Goal: Task Accomplishment & Management: Use online tool/utility

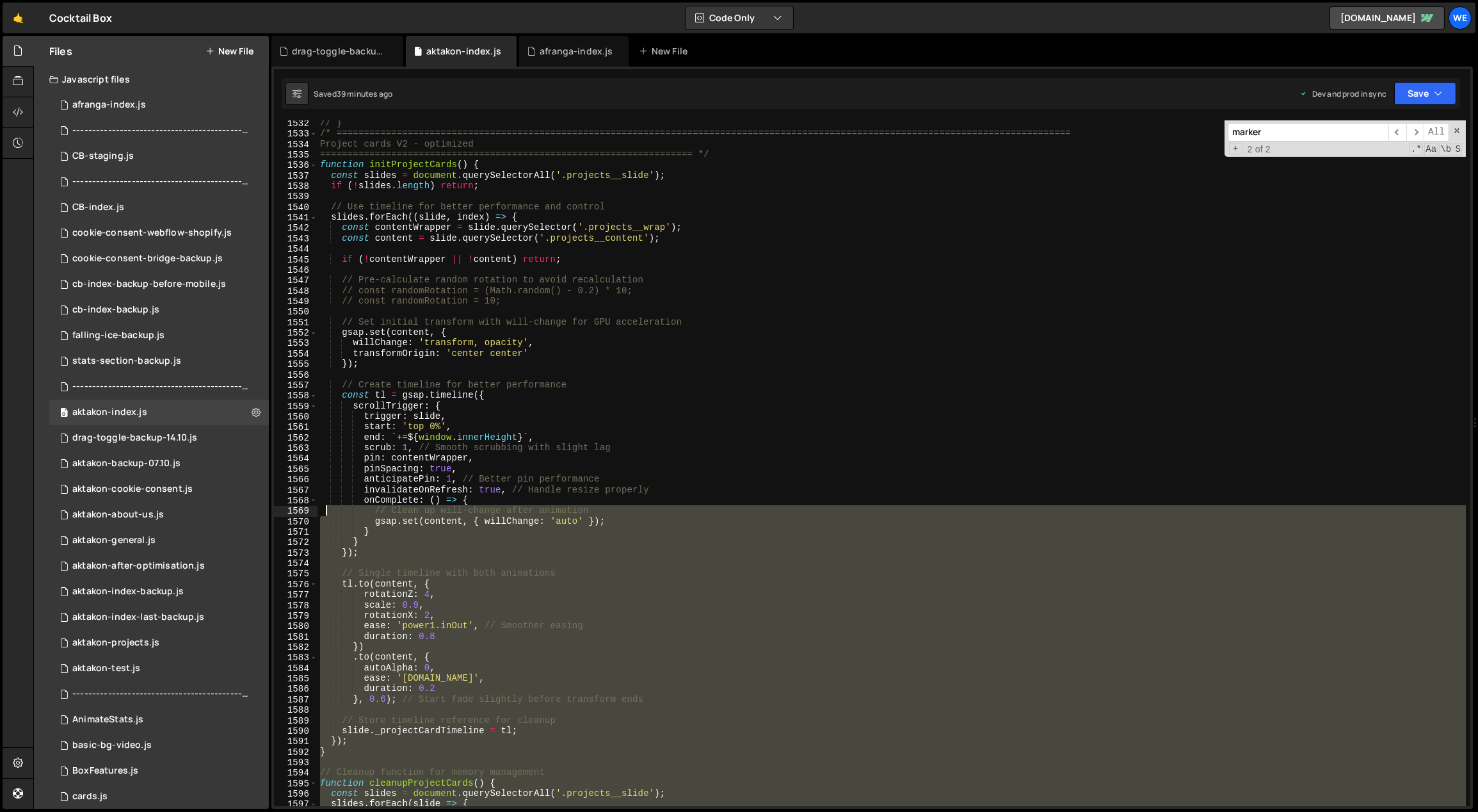
scroll to position [15580, 0]
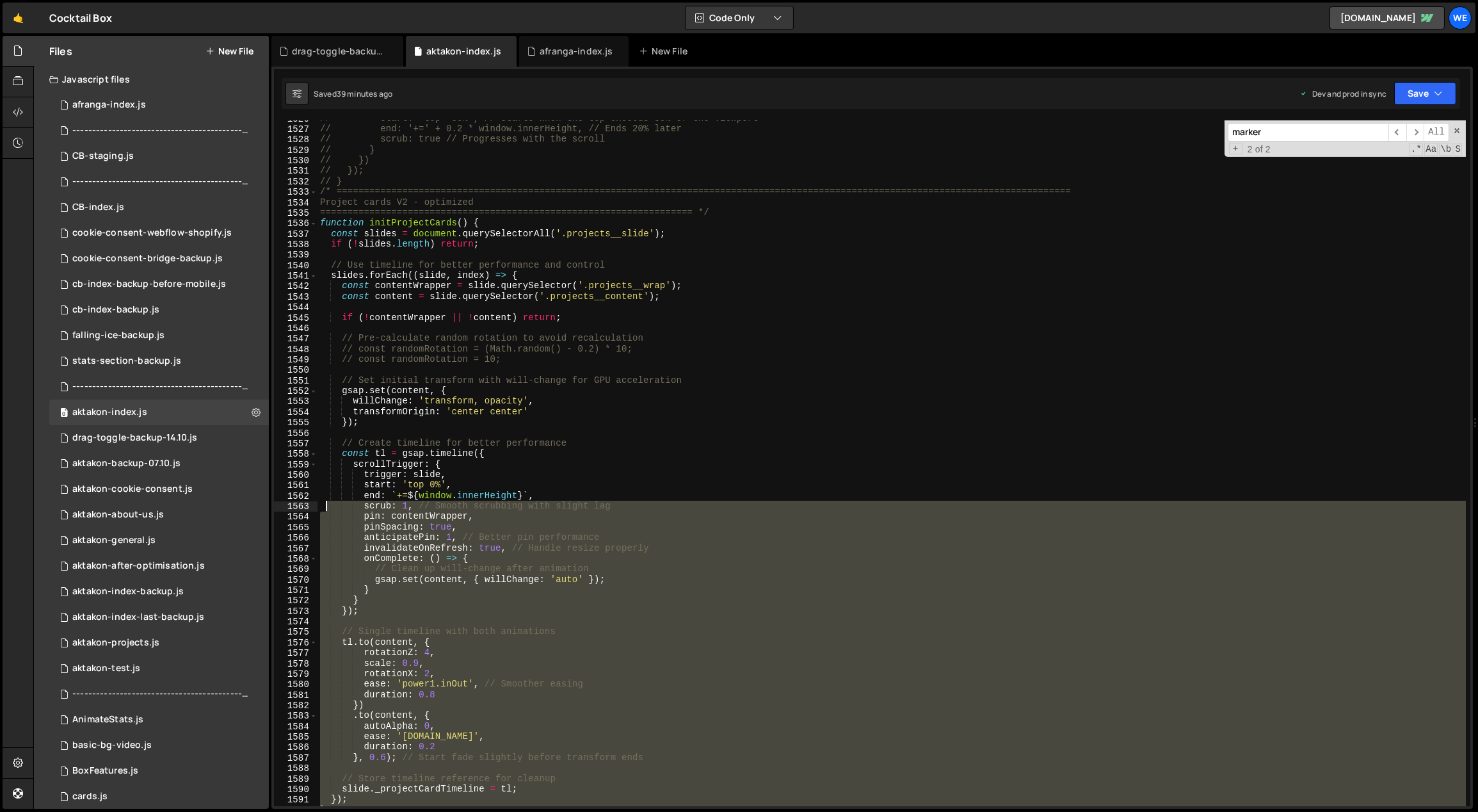
drag, startPoint x: 354, startPoint y: 649, endPoint x: 327, endPoint y: 509, distance: 142.6
click at [327, 509] on div "// start: 'top -80%', // Starts when the top exceeds 80% of the viewport // end…" at bounding box center [892, 466] width 1149 height 707
click at [535, 351] on div "// start: 'top -80%', // Starts when the top exceeds 80% of the viewport // end…" at bounding box center [892, 466] width 1149 height 707
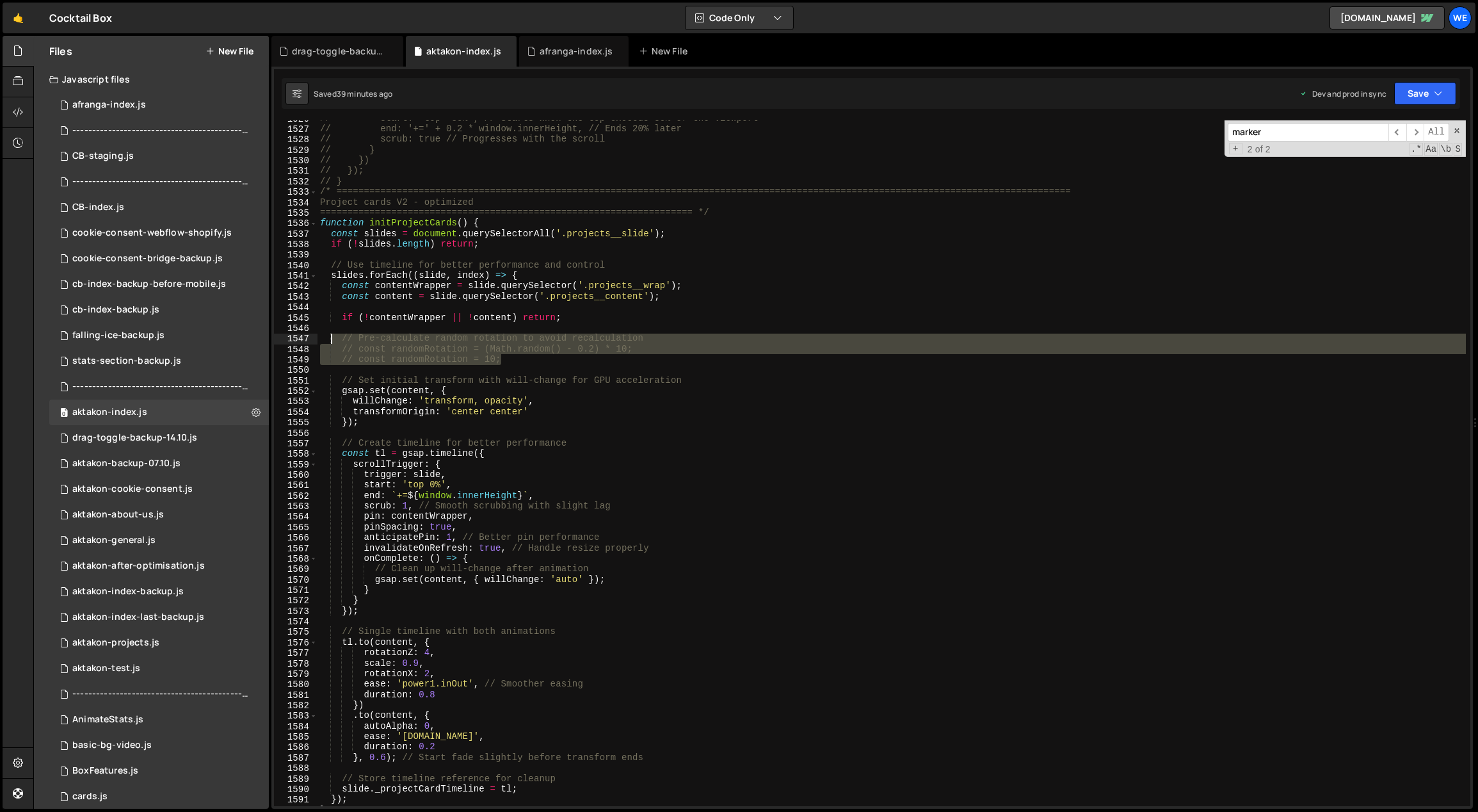
drag, startPoint x: 525, startPoint y: 362, endPoint x: 334, endPoint y: 336, distance: 192.8
click at [334, 336] on div "// start: 'top -80%', // Starts when the top exceeds 80% of the viewport // end…" at bounding box center [892, 466] width 1149 height 707
type textarea "// Pre-calculate random rotation to avoid recalculation // const randomRotation…"
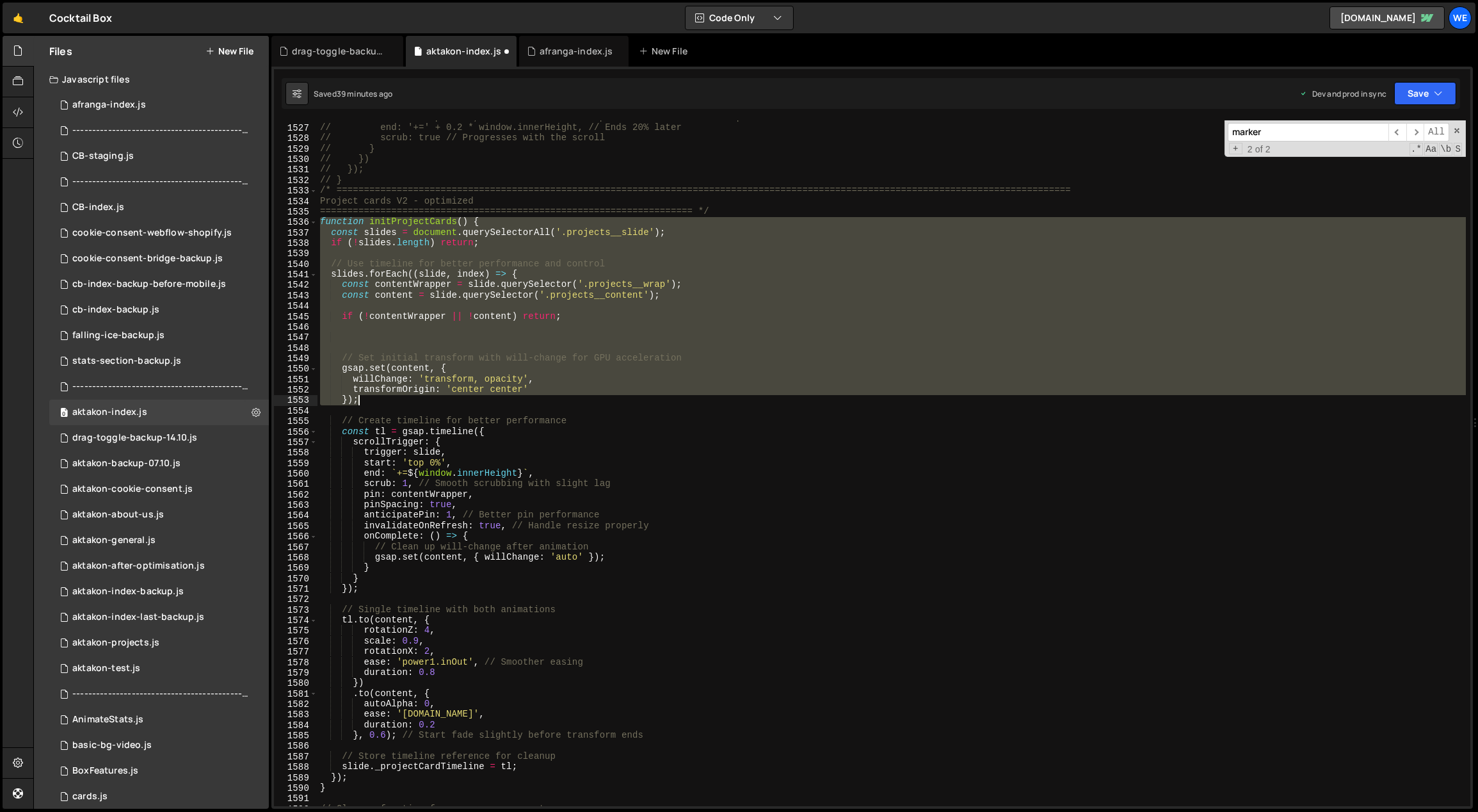
scroll to position [15822, 0]
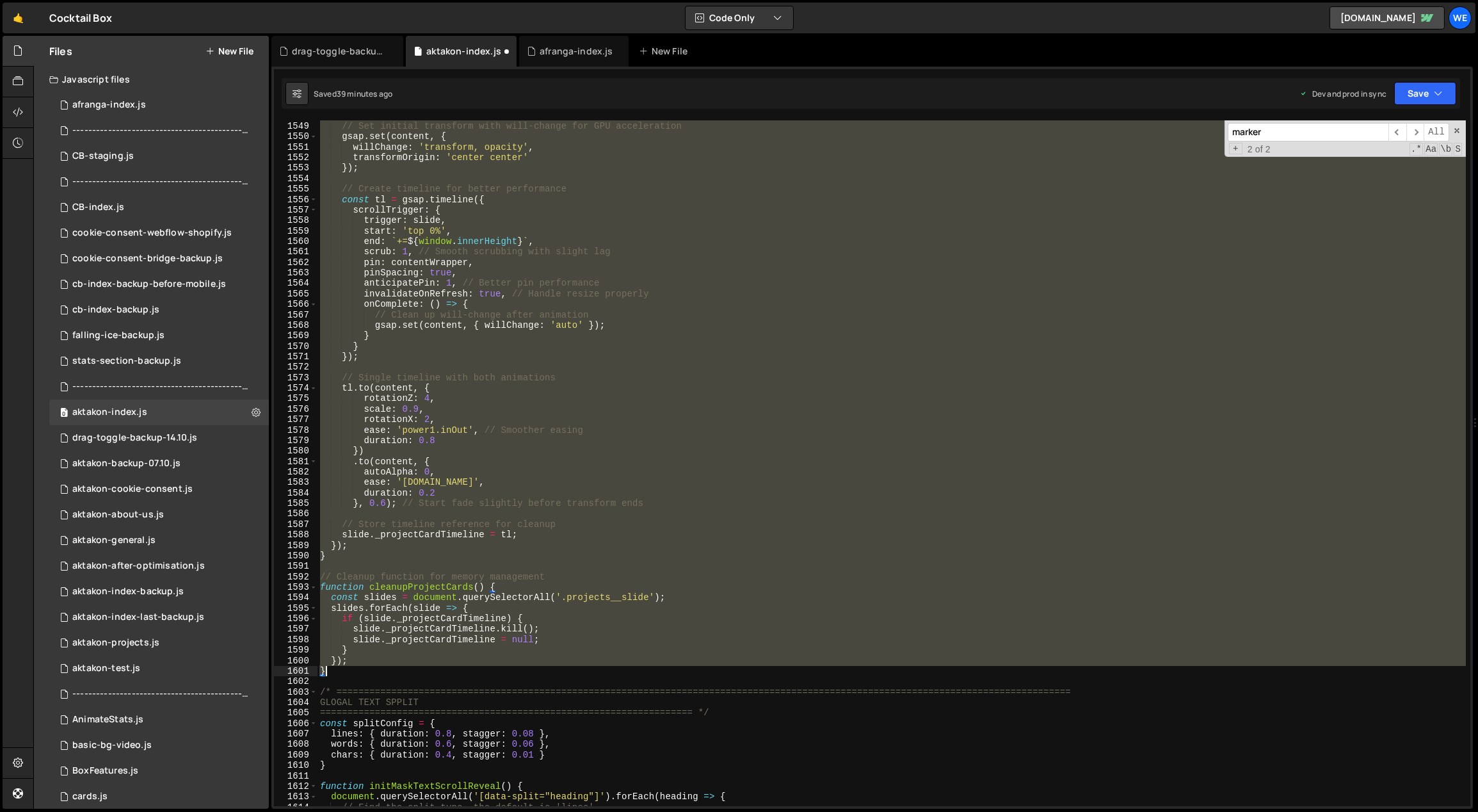
drag, startPoint x: 318, startPoint y: 221, endPoint x: 377, endPoint y: 669, distance: 451.9
click at [377, 669] on div "// Set initial transform with will-change for GPU acceleration gsap . set ( con…" at bounding box center [892, 464] width 1149 height 707
click at [655, 449] on div "// Set initial transform with will-change for GPU acceleration gsap . set ( con…" at bounding box center [891, 463] width 1148 height 686
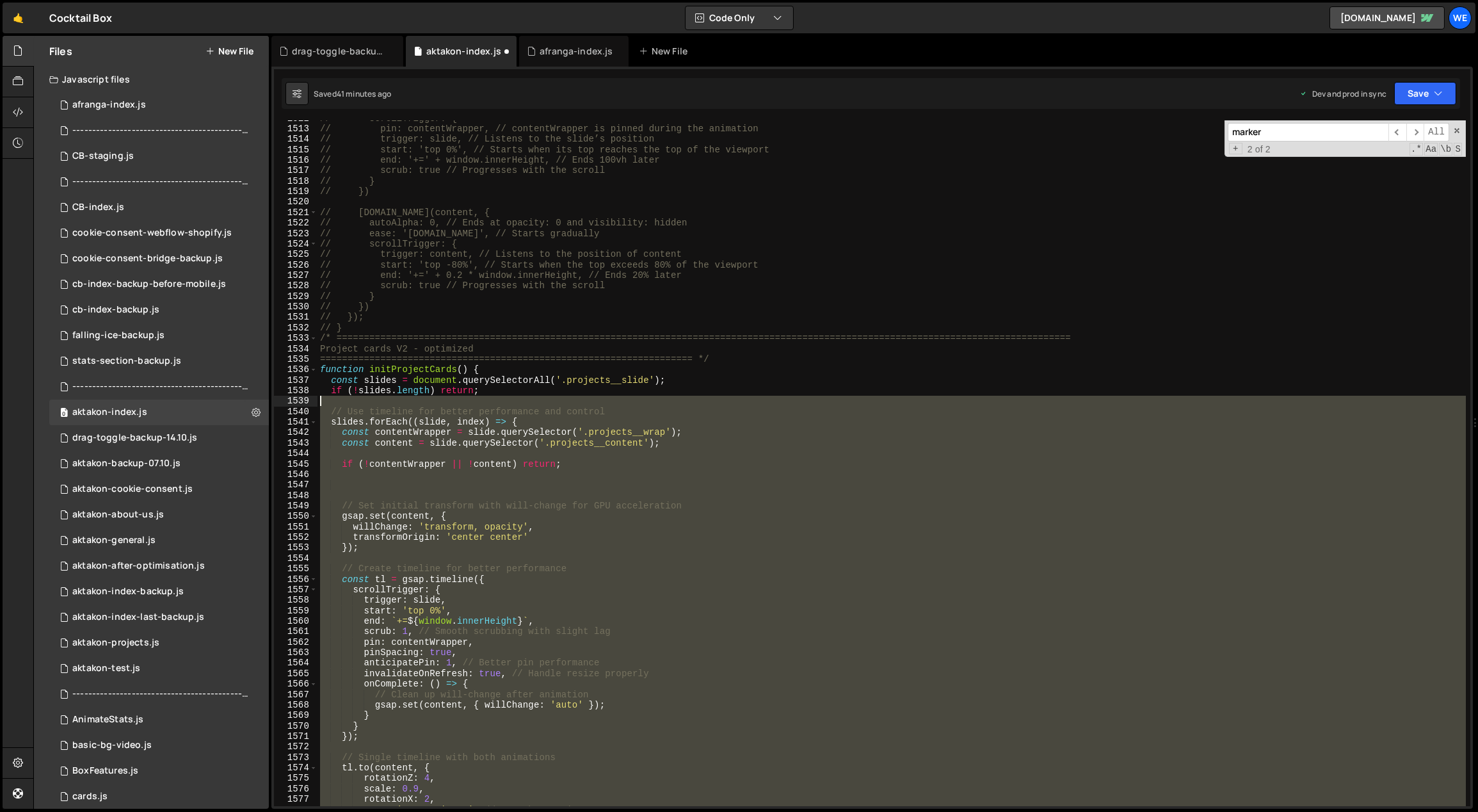
scroll to position [15452, 0]
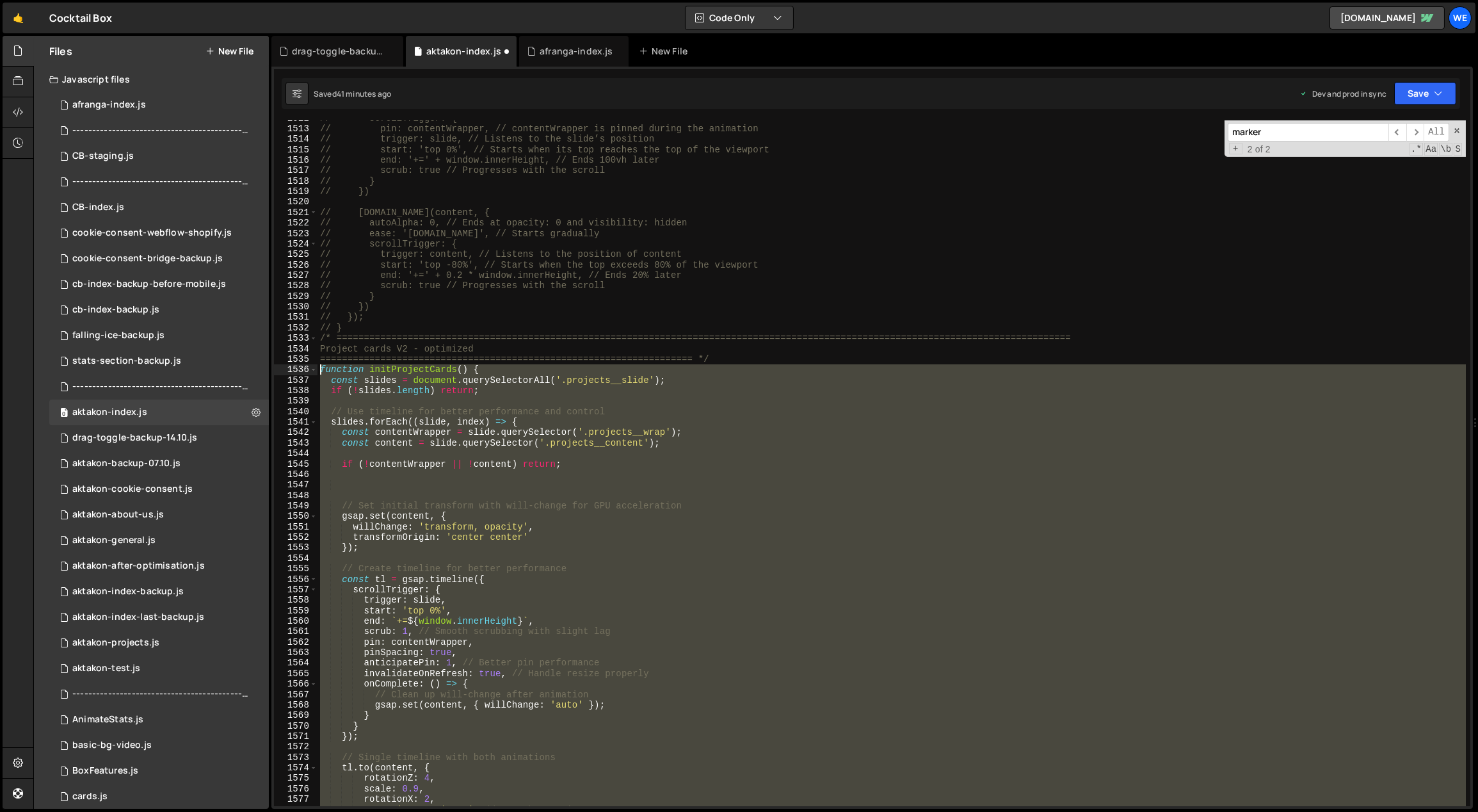
drag, startPoint x: 334, startPoint y: 551, endPoint x: 318, endPoint y: 367, distance: 184.7
click at [318, 367] on div "// scrollTrigger: { // pin: contentWrapper, // contentWrapper is pinned during …" at bounding box center [892, 466] width 1149 height 707
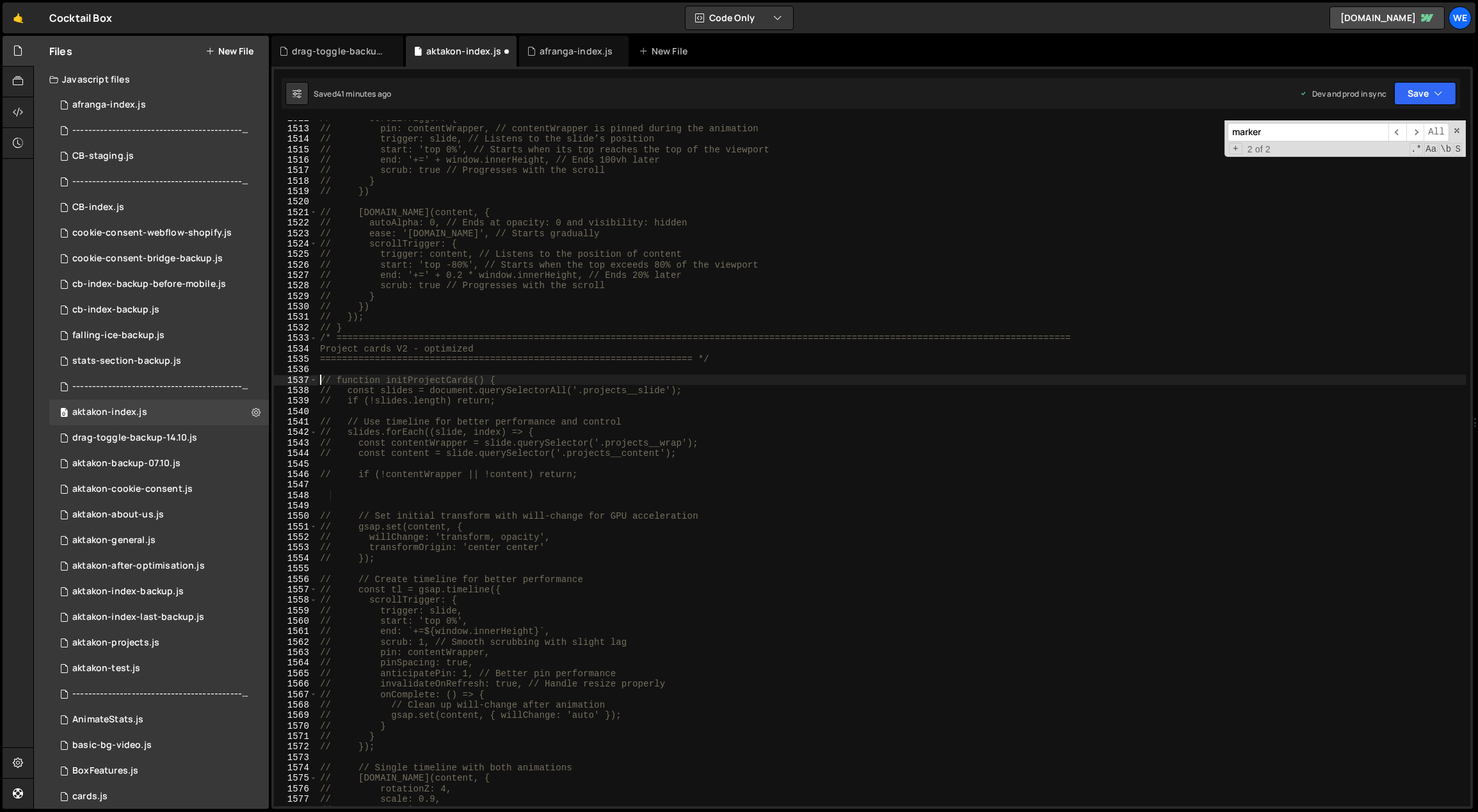
type textarea "// function initProjectCards() {"
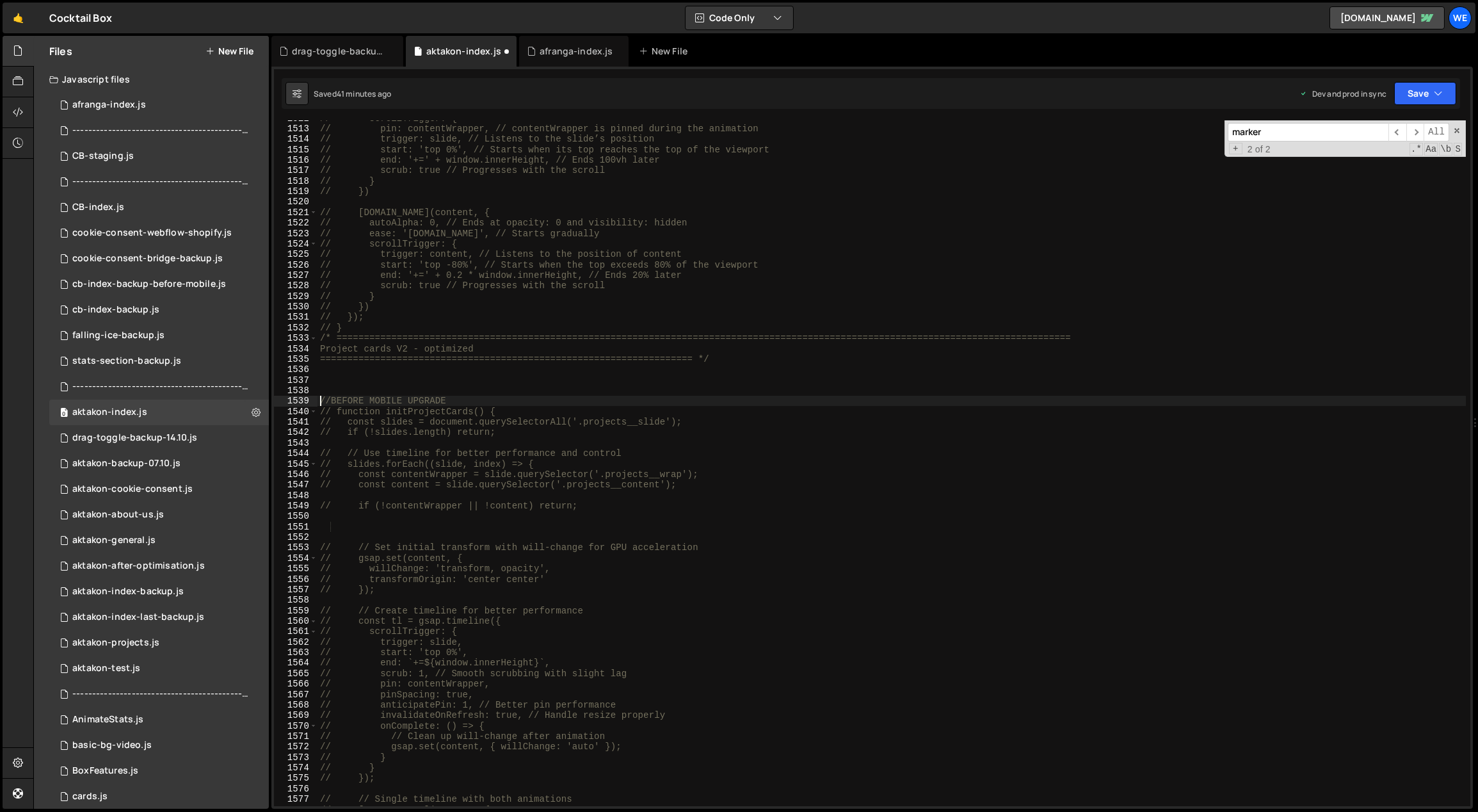
scroll to position [0, 0]
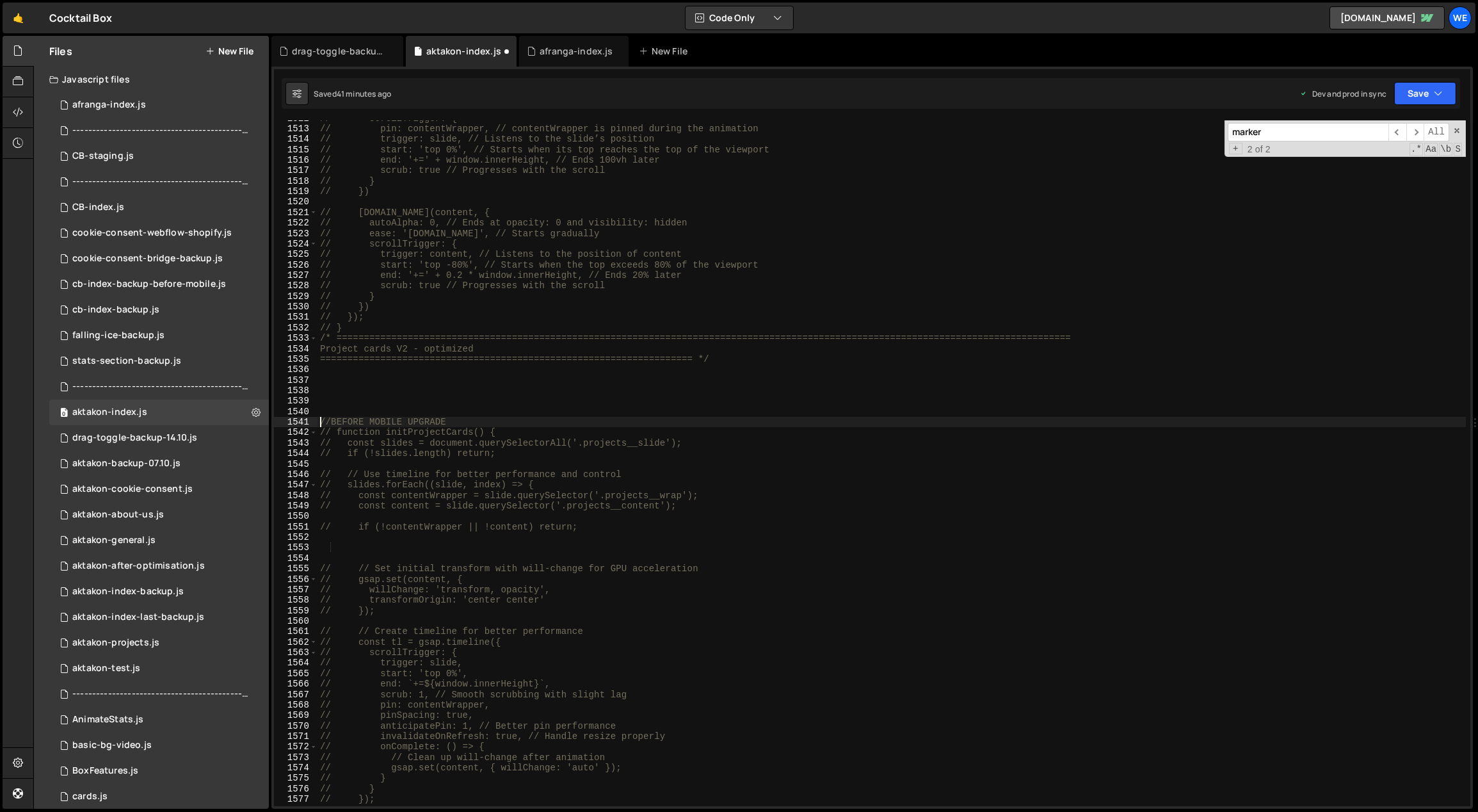
type textarea "//BEFORE MOBILE UPGRADE"
paste textarea "}"
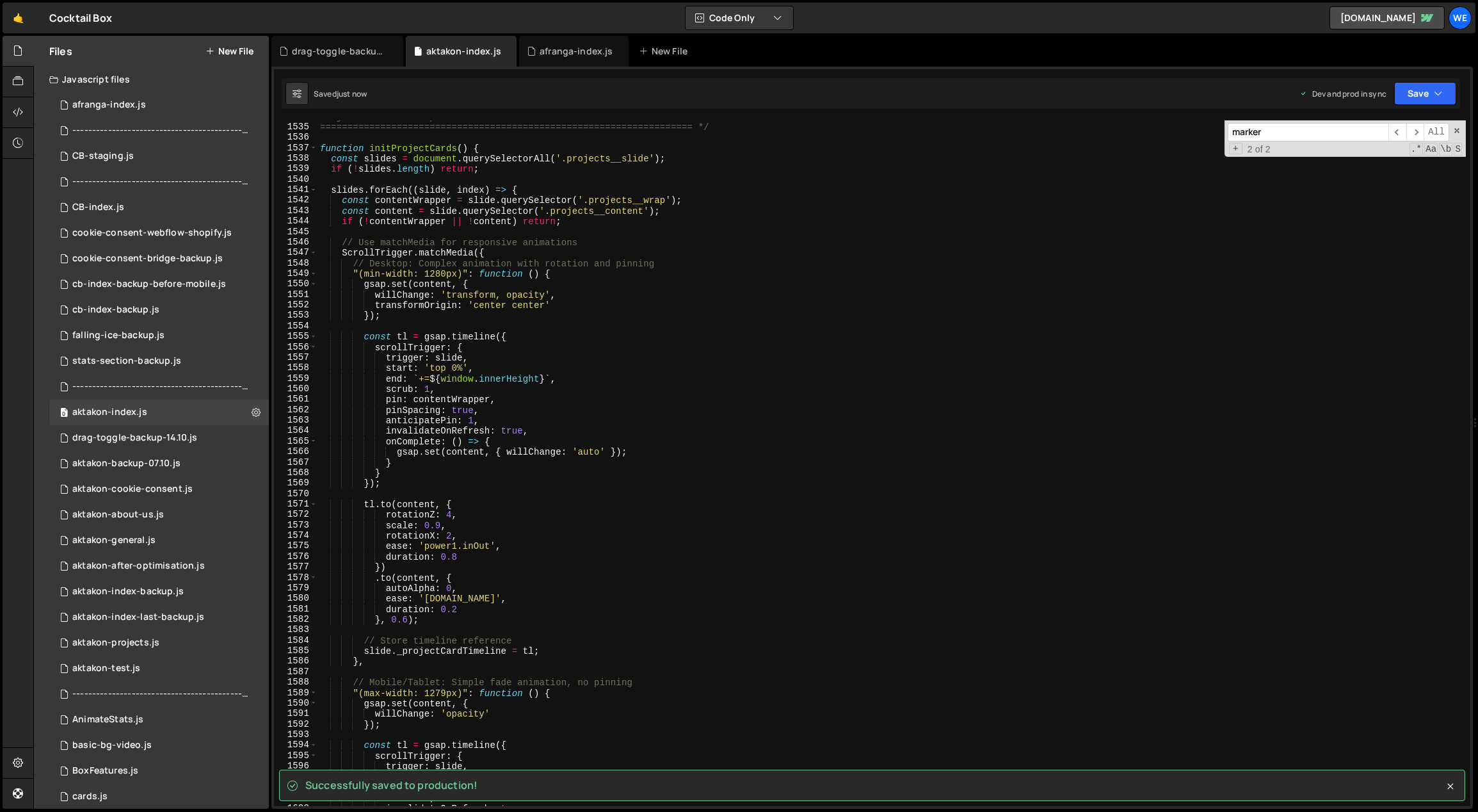
scroll to position [15246, 0]
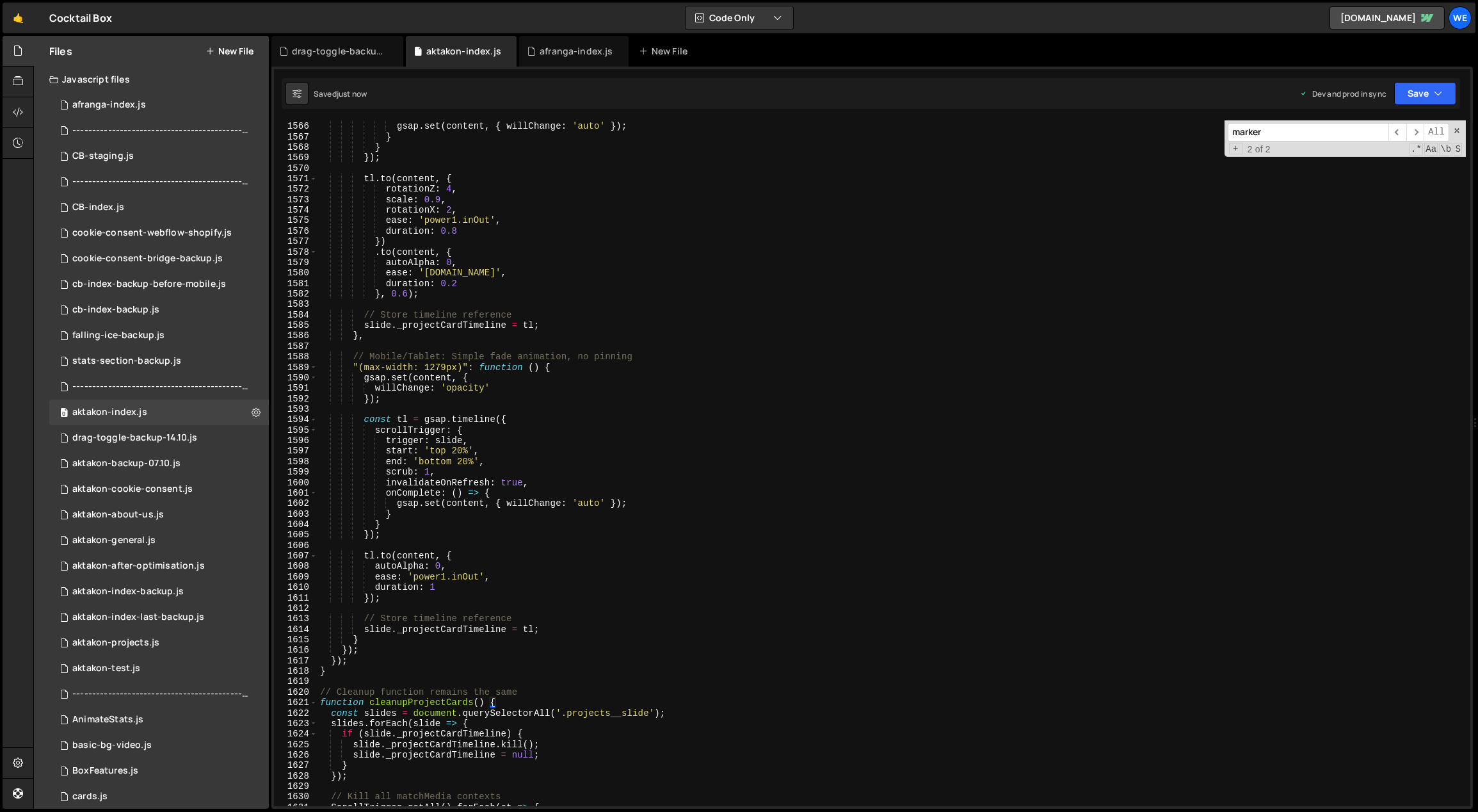
type textarea "}"
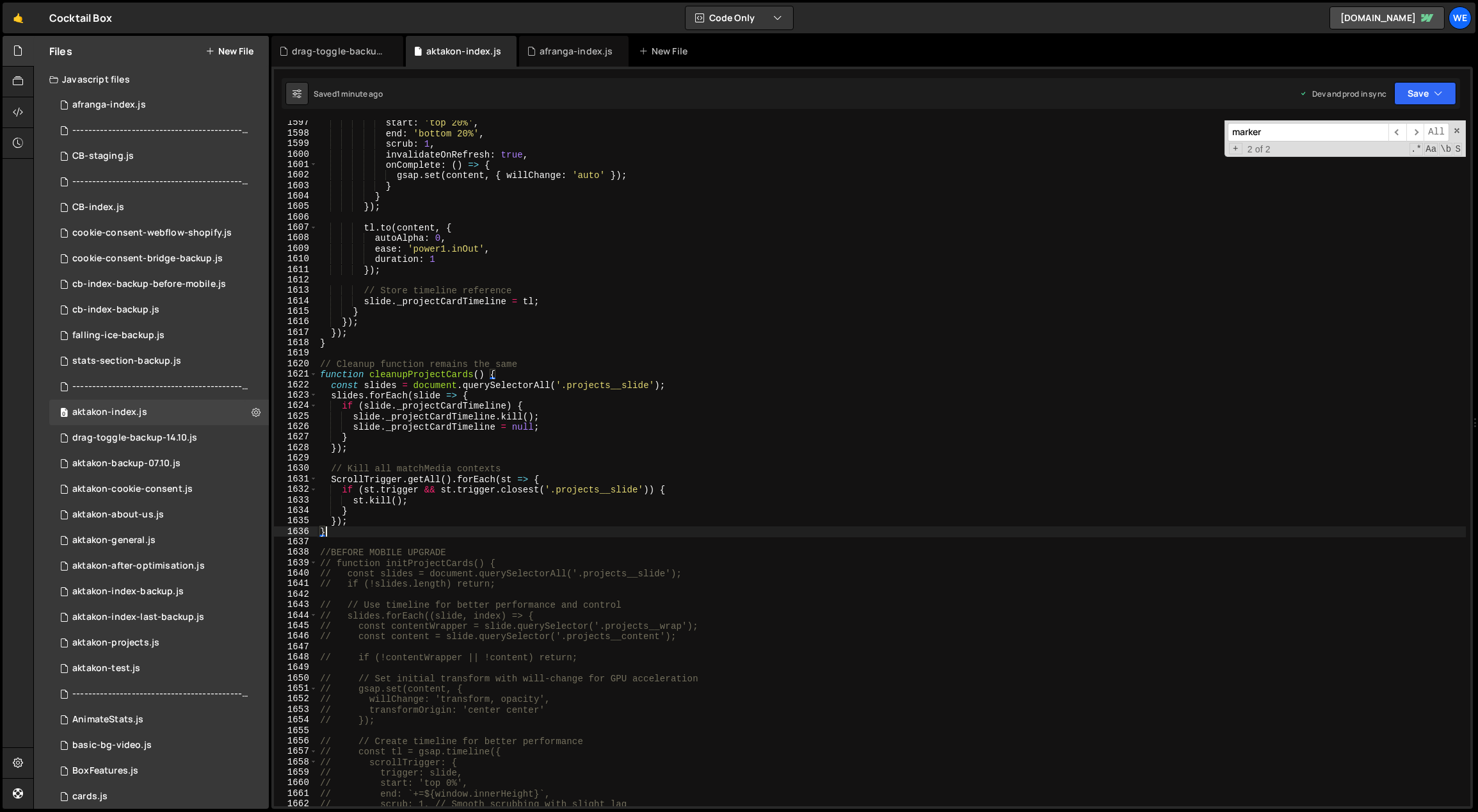
scroll to position [15337, 0]
